Goal: Task Accomplishment & Management: Manage account settings

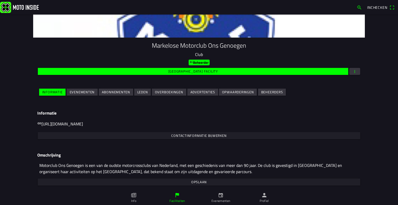
scroll to position [39, 0]
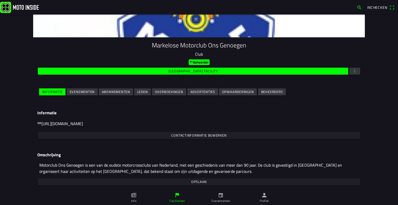
click at [0, 0] on slot "Evenementen" at bounding box center [0, 0] width 0 height 0
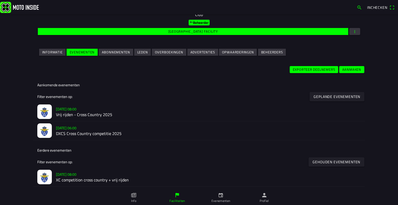
scroll to position [82, 0]
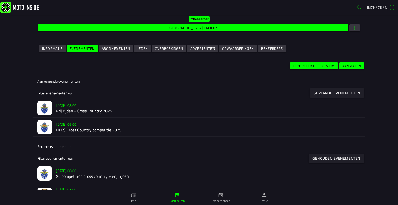
click at [0, 0] on slot "[DATE] 06:00" at bounding box center [0, 0] width 0 height 0
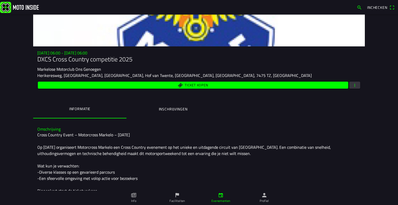
scroll to position [29, 0]
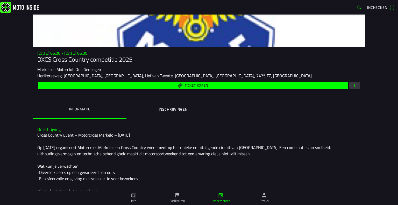
click at [352, 84] on span "button" at bounding box center [354, 85] width 5 height 7
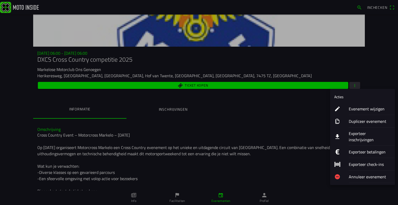
click at [347, 108] on button "Evenement wijzigen" at bounding box center [362, 109] width 65 height 12
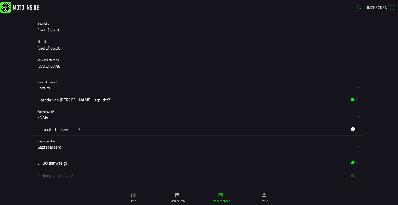
scroll to position [239, 0]
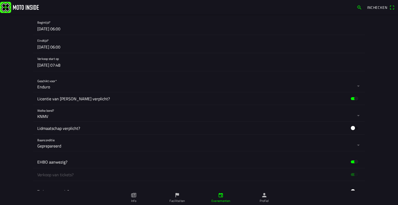
click at [49, 63] on button "button" at bounding box center [200, 62] width 327 height 18
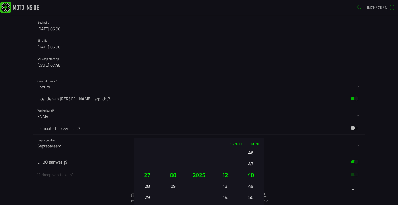
click at [255, 142] on button "Done" at bounding box center [254, 143] width 17 height 11
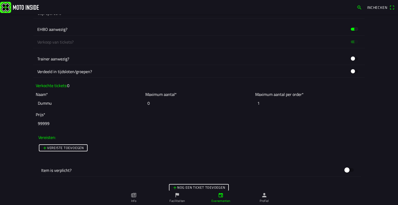
scroll to position [372, 0]
click at [57, 99] on input "Dummu" at bounding box center [89, 102] width 107 height 11
type input "Jeugd 1"
type input "200"
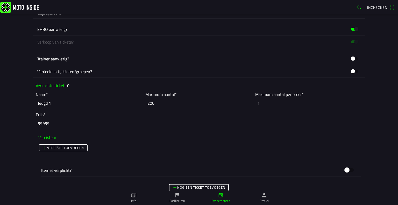
click at [45, 122] on input "99999" at bounding box center [199, 123] width 326 height 11
type input "30"
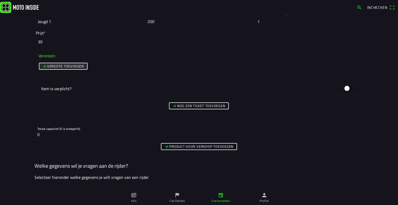
scroll to position [454, 0]
click at [0, 0] on slot "Nog een ticket toevoegen" at bounding box center [0, 0] width 0 height 0
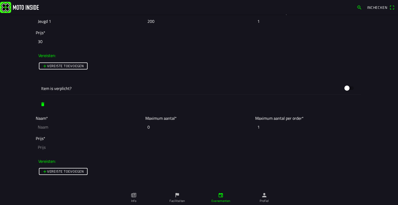
click at [48, 127] on input "text" at bounding box center [89, 126] width 107 height 11
type input "Jeugd 2"
type input "200"
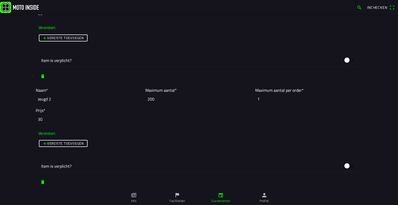
type input "30"
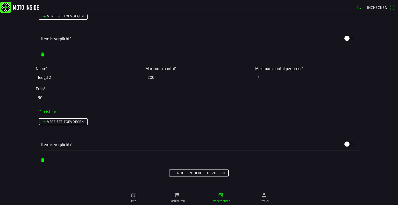
click at [0, 0] on slot "Nog een ticket toevoegen" at bounding box center [0, 0] width 0 height 0
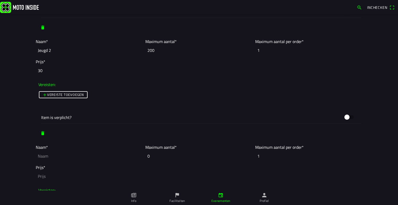
scroll to position [531, 0]
click at [55, 154] on input "text" at bounding box center [89, 154] width 107 height 11
type input "D"
type input "Dames"
type input "200"
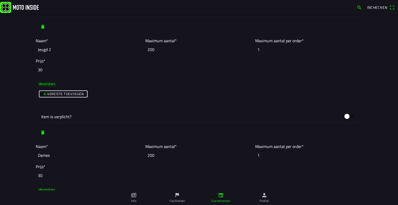
scroll to position [595, 0]
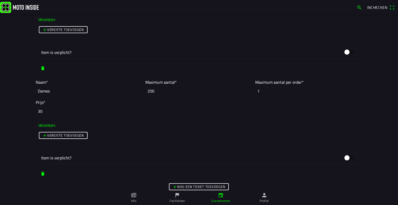
type input "30"
click at [0, 0] on slot "Nog een ticket toevoegen" at bounding box center [0, 0] width 0 height 0
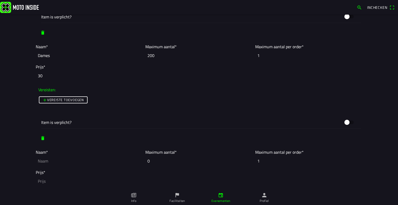
scroll to position [631, 0]
click at [66, 161] on input "text" at bounding box center [89, 160] width 107 height 11
type input "40+"
type input "200"
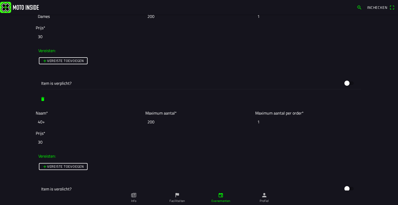
scroll to position [735, 0]
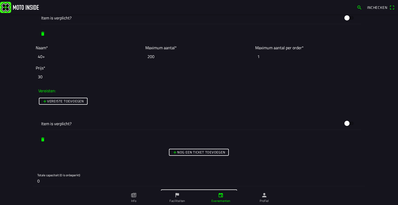
type input "30"
click at [0, 0] on slot "Nog een ticket toevoegen" at bounding box center [0, 0] width 0 height 0
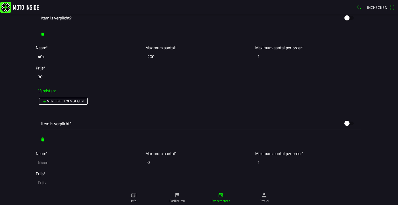
click at [63, 162] on input "text" at bounding box center [89, 161] width 107 height 11
type input "Inters"
type input "200"
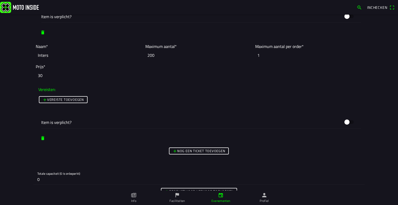
scroll to position [843, 0]
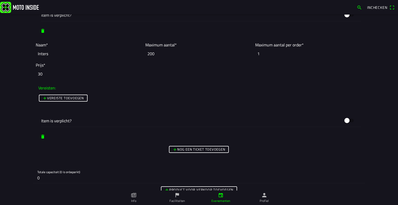
type input "30"
click at [0, 0] on slot "Nog een ticket toevoegen" at bounding box center [0, 0] width 0 height 0
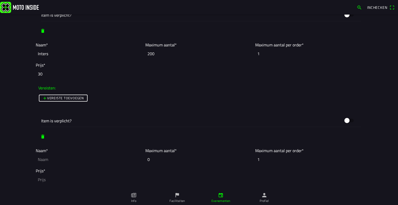
click at [78, 159] on input "text" at bounding box center [89, 159] width 107 height 11
type input "N"
type input "Nationale"
type input "200"
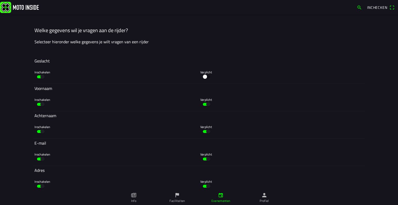
scroll to position [1135, 0]
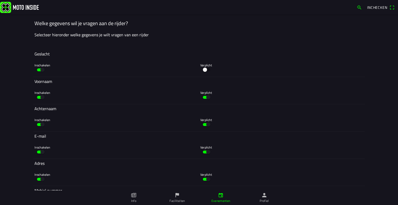
type input "30"
click at [203, 69] on button "button" at bounding box center [206, 70] width 12 height 8
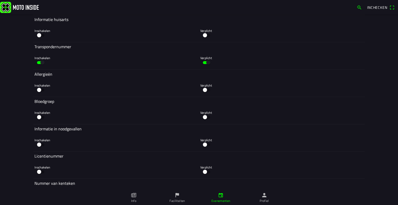
scroll to position [1578, 0]
click at [207, 62] on button "button" at bounding box center [206, 63] width 12 height 8
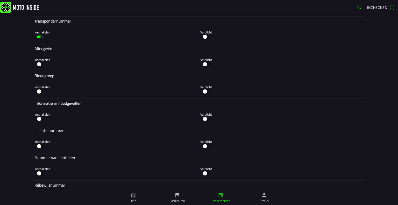
scroll to position [1659, 0]
